Goal: Information Seeking & Learning: Learn about a topic

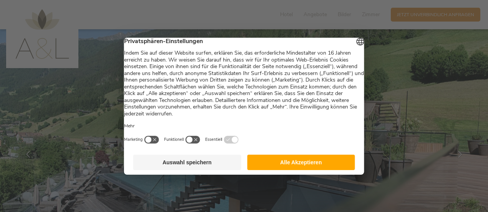
click at [282, 168] on button "Alle Akzeptieren" at bounding box center [301, 162] width 108 height 15
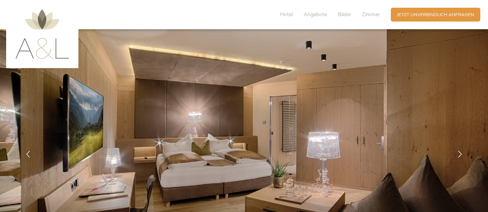
click at [37, 43] on img at bounding box center [42, 34] width 54 height 50
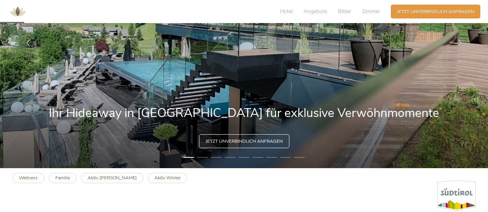
scroll to position [96, 0]
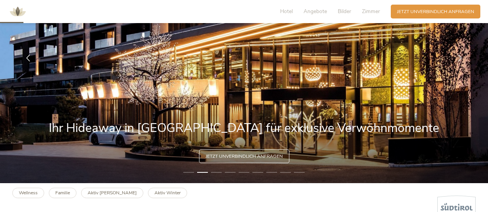
click at [15, 10] on img at bounding box center [17, 11] width 23 height 23
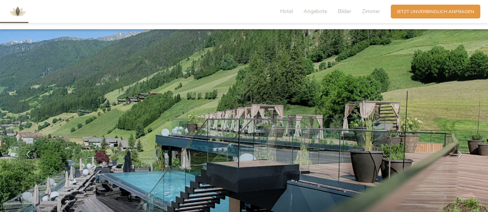
scroll to position [202, 0]
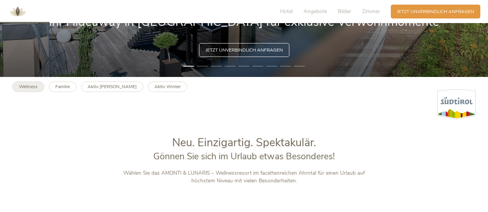
click at [39, 88] on link "Wellness" at bounding box center [28, 87] width 32 height 10
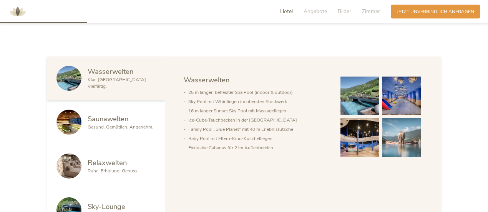
scroll to position [361, 0]
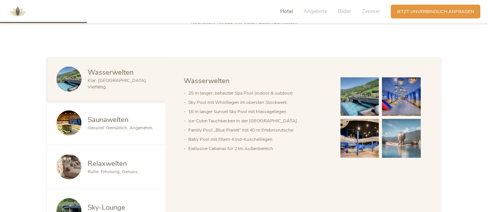
click at [103, 120] on span "Saunawelten" at bounding box center [108, 120] width 41 height 10
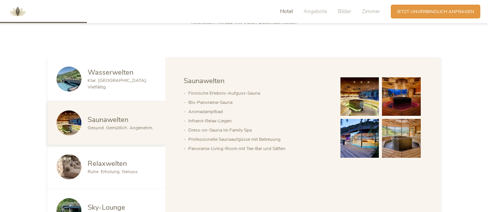
click at [362, 100] on img at bounding box center [360, 96] width 39 height 39
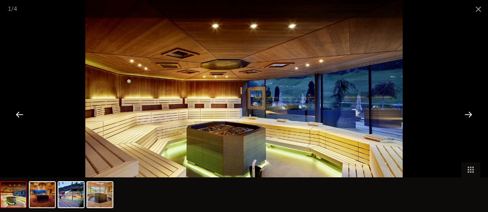
click at [470, 110] on div at bounding box center [469, 114] width 24 height 24
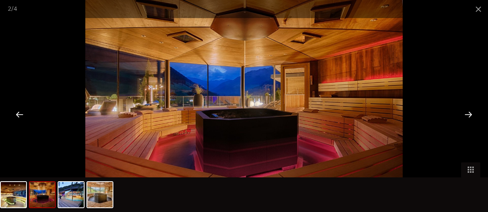
click at [15, 113] on div at bounding box center [20, 114] width 24 height 24
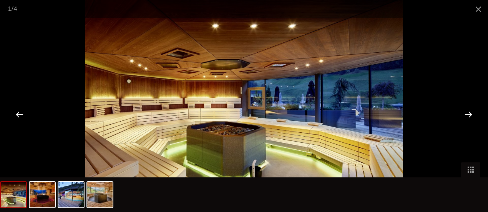
click at [470, 112] on div at bounding box center [469, 114] width 24 height 24
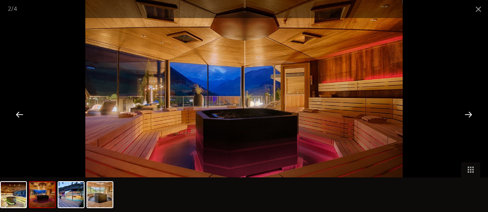
click at [470, 112] on div at bounding box center [469, 114] width 24 height 24
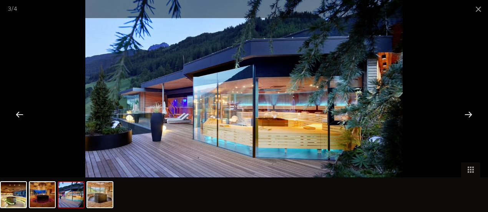
click at [470, 112] on div at bounding box center [469, 114] width 24 height 24
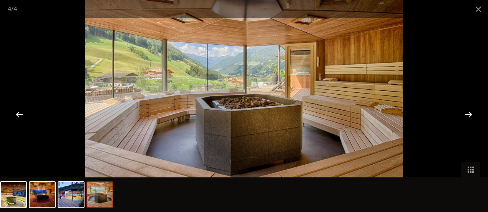
click at [470, 112] on div at bounding box center [469, 114] width 24 height 24
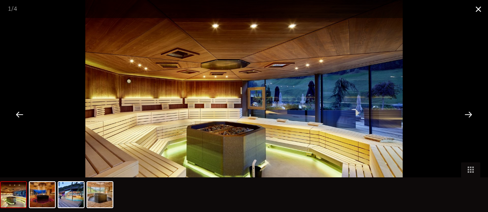
click at [478, 9] on span at bounding box center [478, 9] width 19 height 18
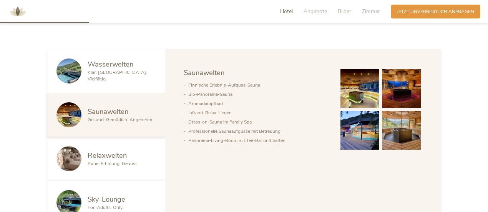
scroll to position [369, 0]
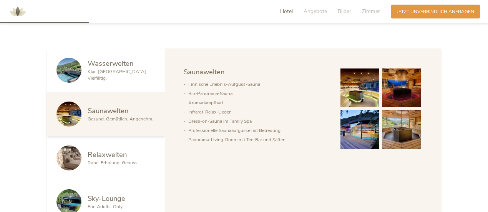
click at [108, 160] on span "Ruhe. Erholung. Genuss." at bounding box center [113, 163] width 51 height 6
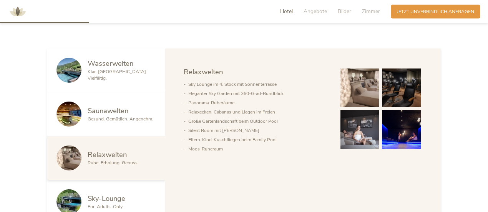
click at [359, 86] on img at bounding box center [360, 87] width 39 height 39
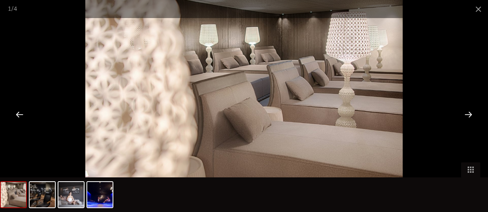
click at [469, 110] on div at bounding box center [469, 114] width 24 height 24
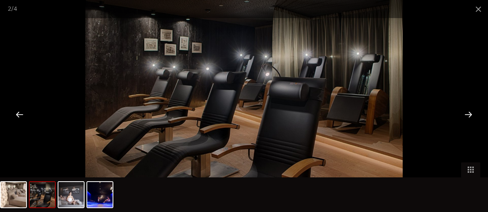
click at [469, 110] on div at bounding box center [469, 114] width 24 height 24
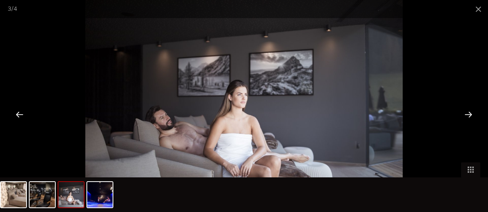
click at [469, 110] on div at bounding box center [469, 114] width 24 height 24
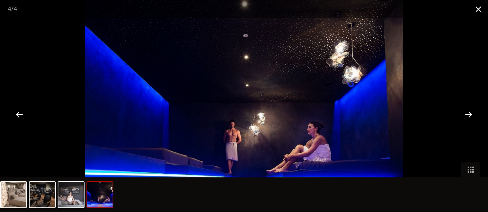
click at [480, 10] on span at bounding box center [478, 9] width 19 height 18
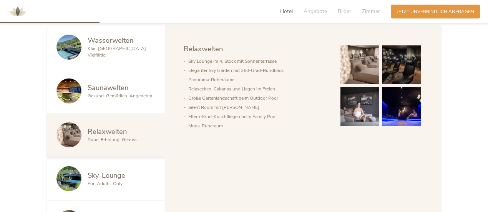
scroll to position [421, 0]
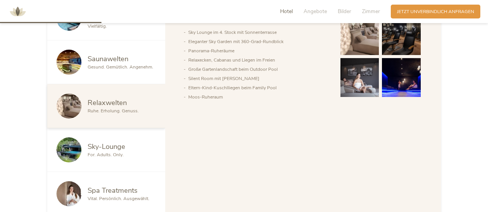
click at [106, 145] on span "Sky-Lounge" at bounding box center [107, 146] width 38 height 10
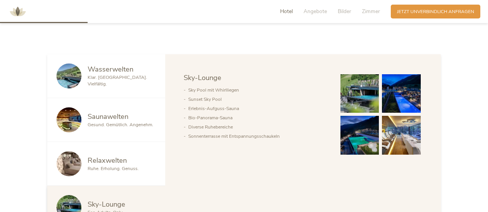
scroll to position [363, 0]
click at [356, 95] on img at bounding box center [360, 94] width 39 height 39
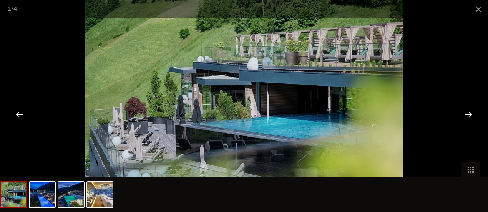
click at [471, 112] on div at bounding box center [469, 114] width 24 height 24
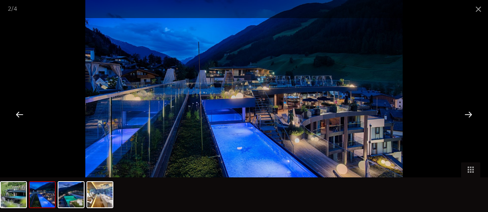
click at [471, 112] on div at bounding box center [469, 114] width 24 height 24
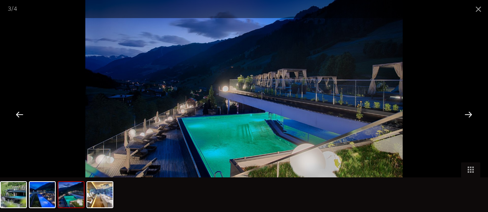
click at [471, 112] on div at bounding box center [469, 114] width 24 height 24
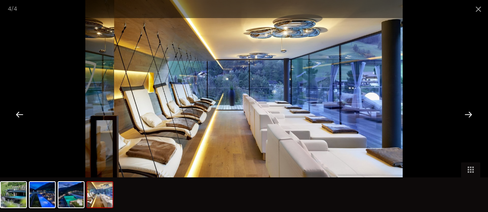
click at [471, 112] on div at bounding box center [469, 114] width 24 height 24
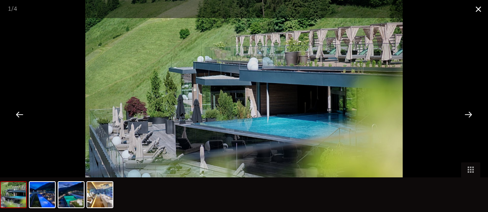
click at [474, 8] on span at bounding box center [478, 9] width 19 height 18
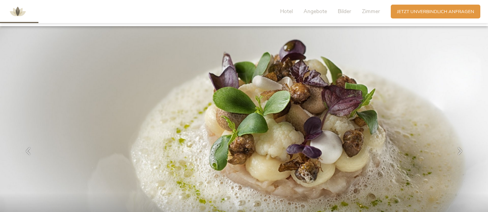
scroll to position [0, 0]
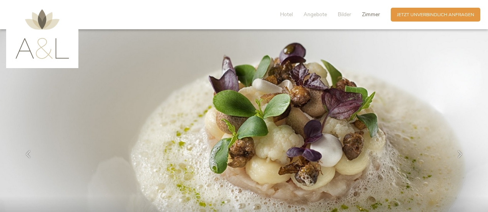
click at [372, 14] on span "Zimmer" at bounding box center [371, 14] width 18 height 7
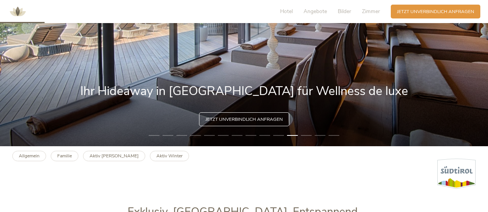
scroll to position [231, 0]
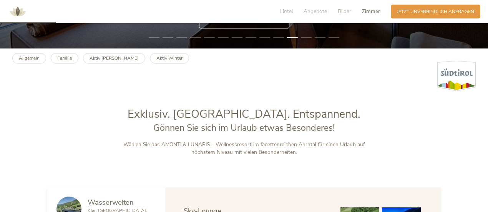
click at [367, 8] on span "Zimmer" at bounding box center [371, 11] width 18 height 7
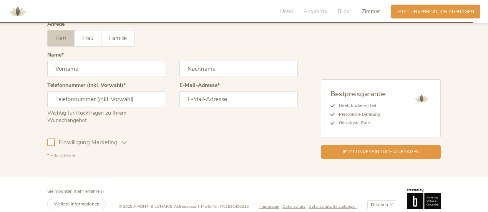
scroll to position [2028, 0]
